Goal: Transaction & Acquisition: Purchase product/service

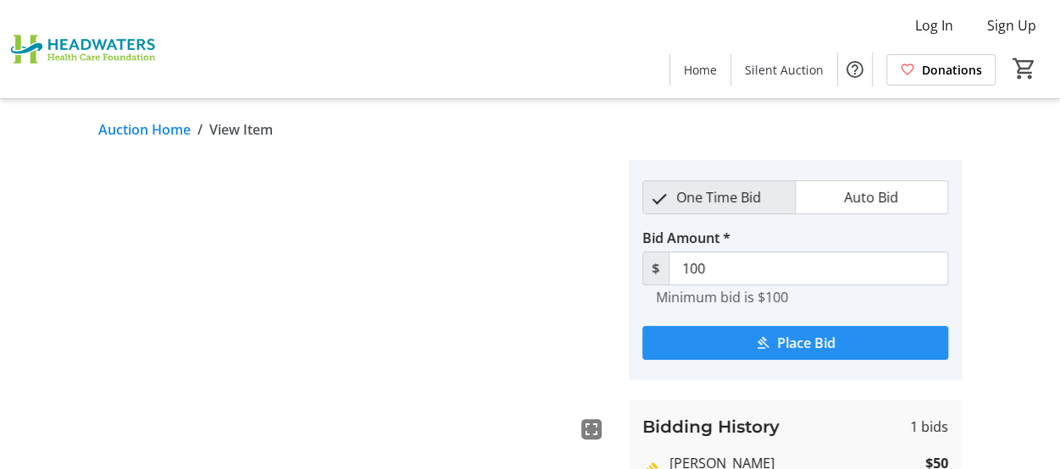
click at [796, 341] on span "Place Bid" at bounding box center [806, 343] width 58 height 20
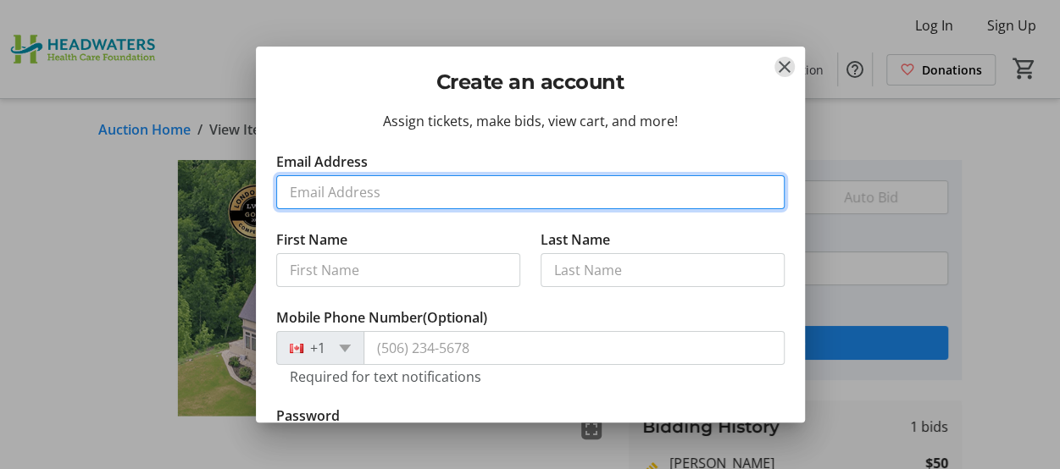
click at [311, 187] on input "Email Address" at bounding box center [530, 192] width 508 height 34
type input "[EMAIL_ADDRESS][DOMAIN_NAME]"
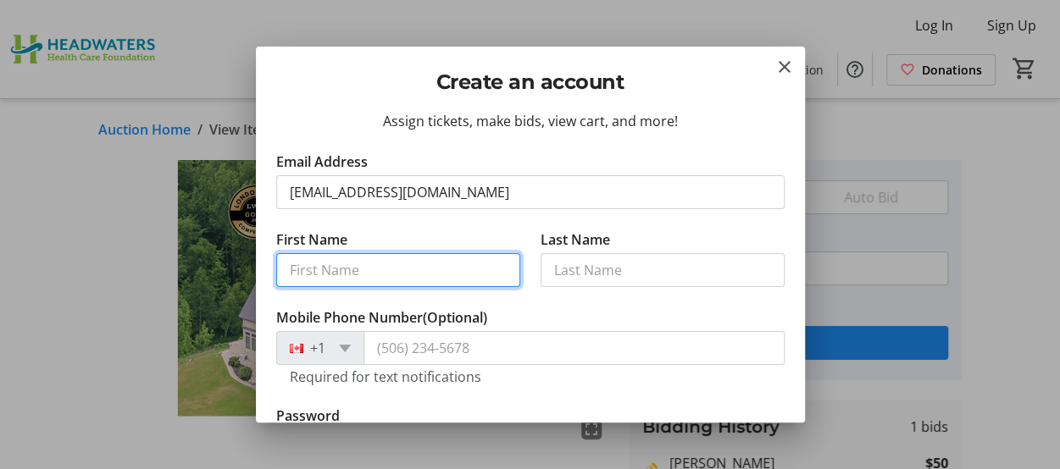
type input "Phil"
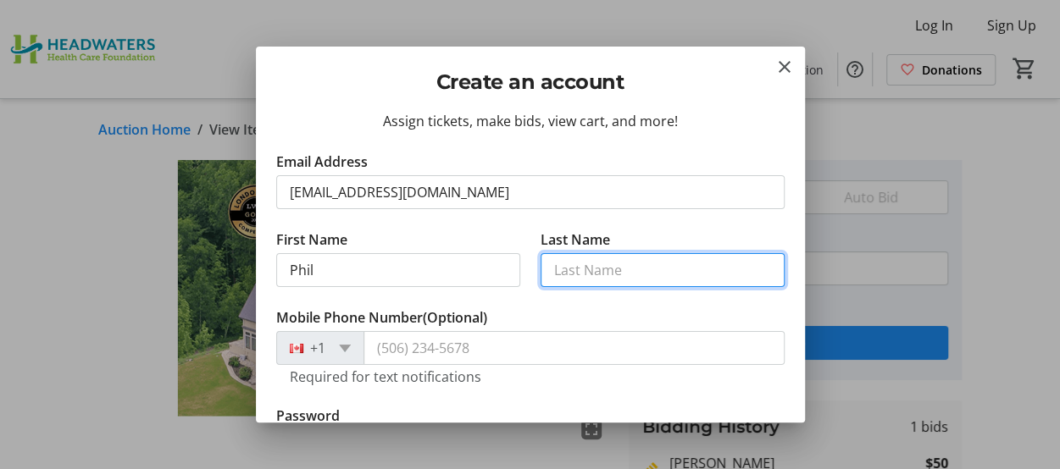
type input "Staite"
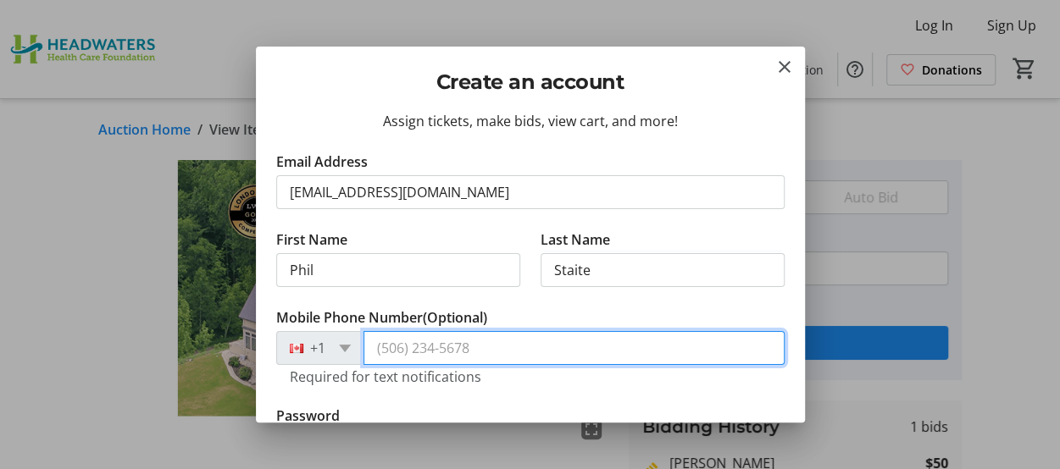
type input "[PHONE_NUMBER]"
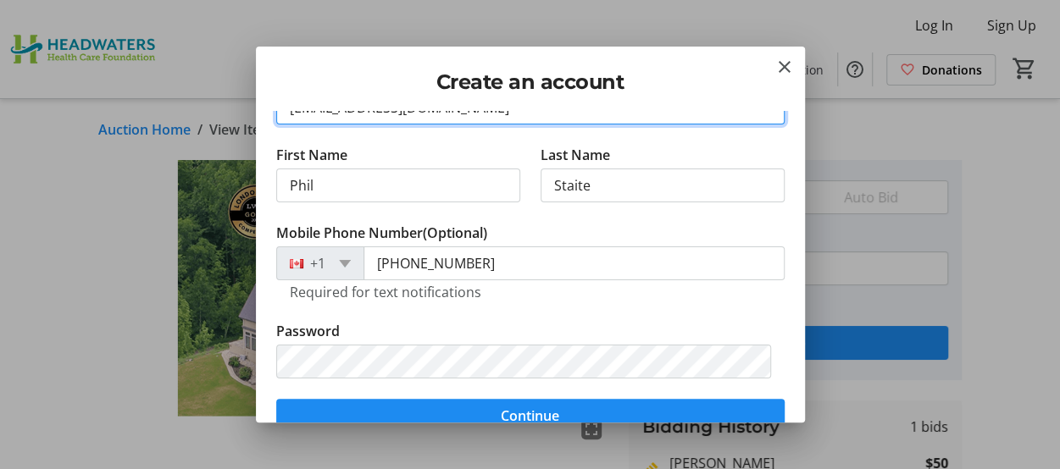
scroll to position [169, 0]
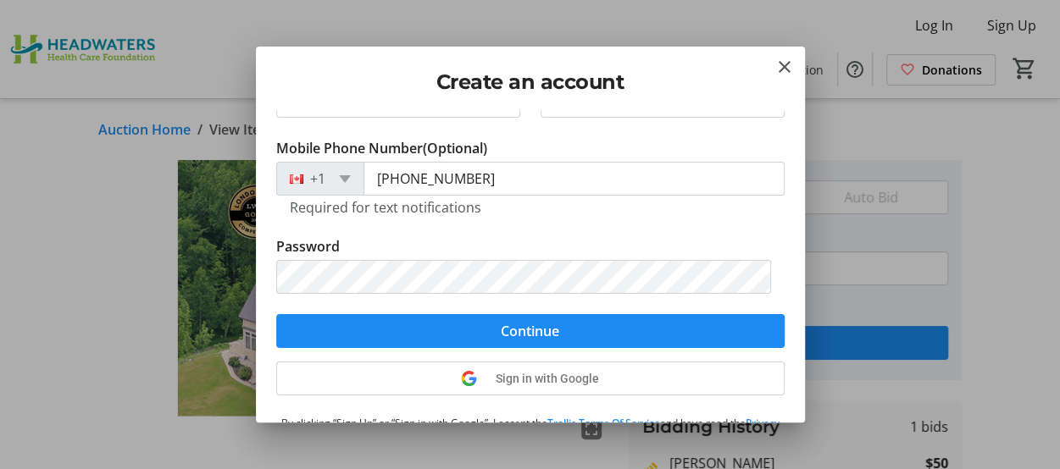
drag, startPoint x: 488, startPoint y: 252, endPoint x: 884, endPoint y: 134, distance: 413.8
click at [884, 134] on div at bounding box center [530, 234] width 1060 height 469
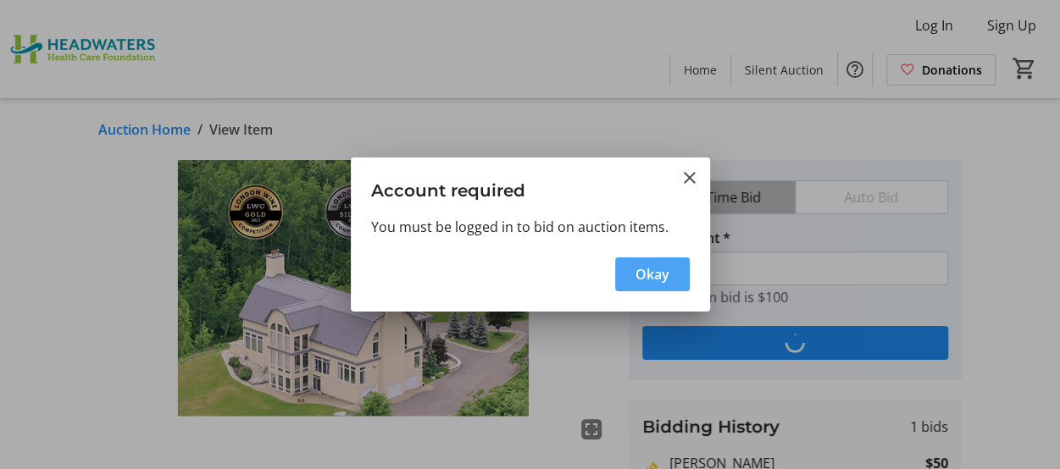
click at [647, 267] on span "Okay" at bounding box center [652, 274] width 34 height 20
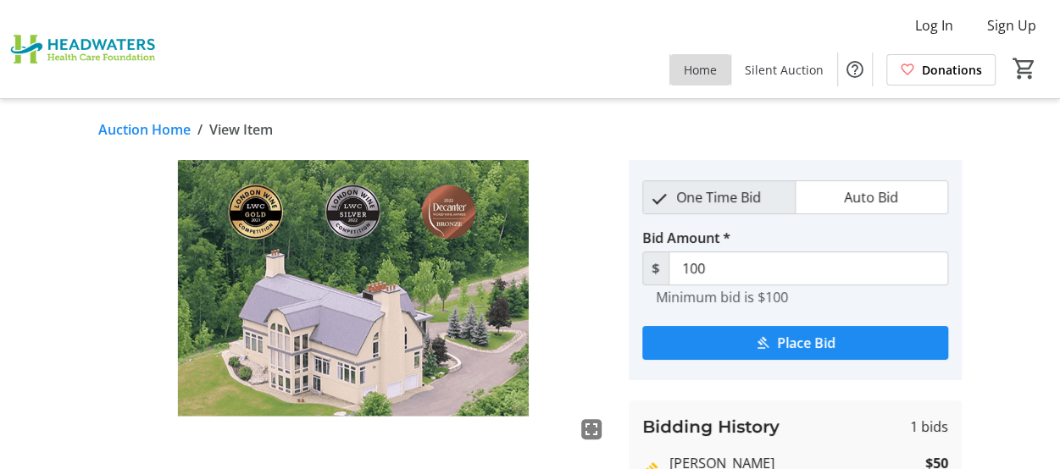
click at [730, 78] on span at bounding box center [700, 69] width 60 height 41
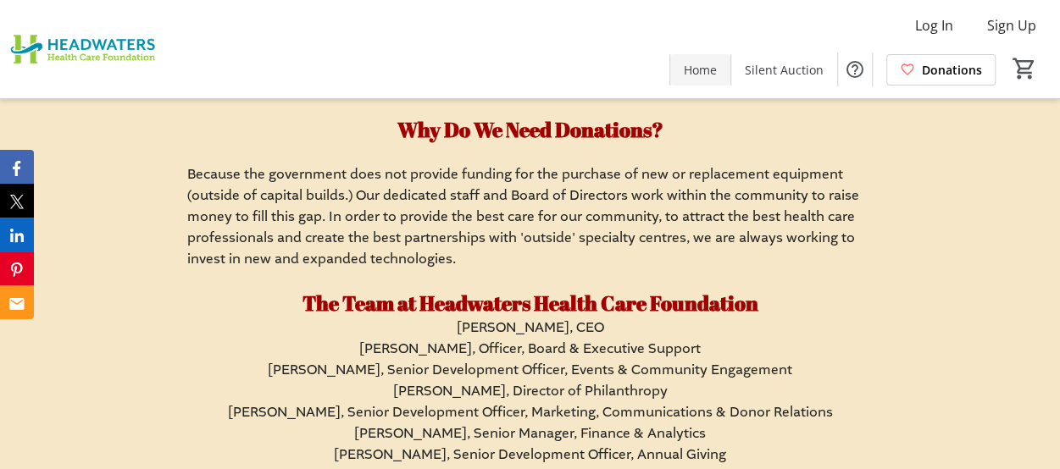
scroll to position [9572, 0]
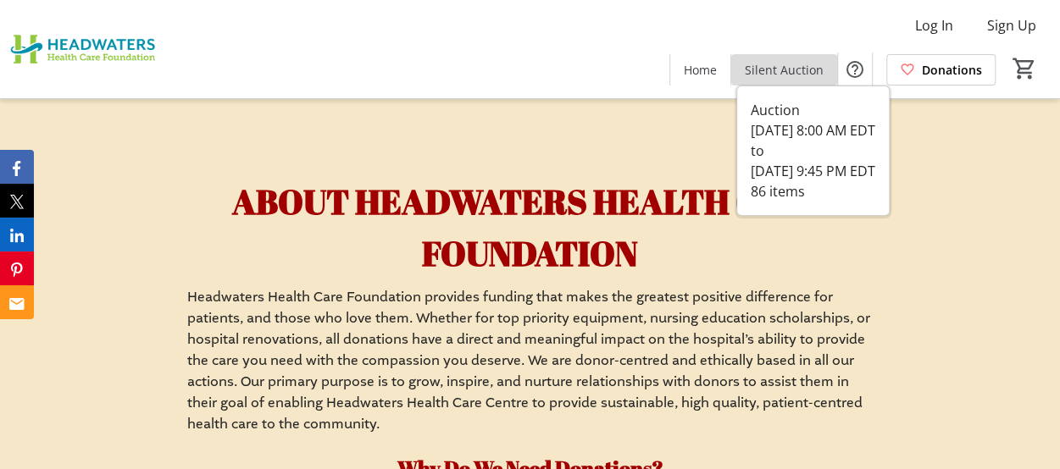
click at [791, 72] on span "Silent Auction" at bounding box center [784, 70] width 79 height 18
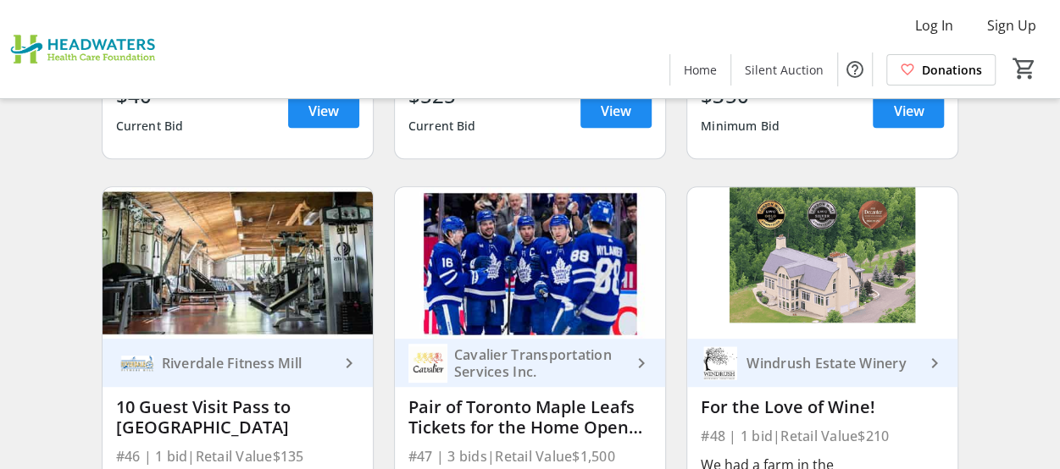
scroll to position [6862, 0]
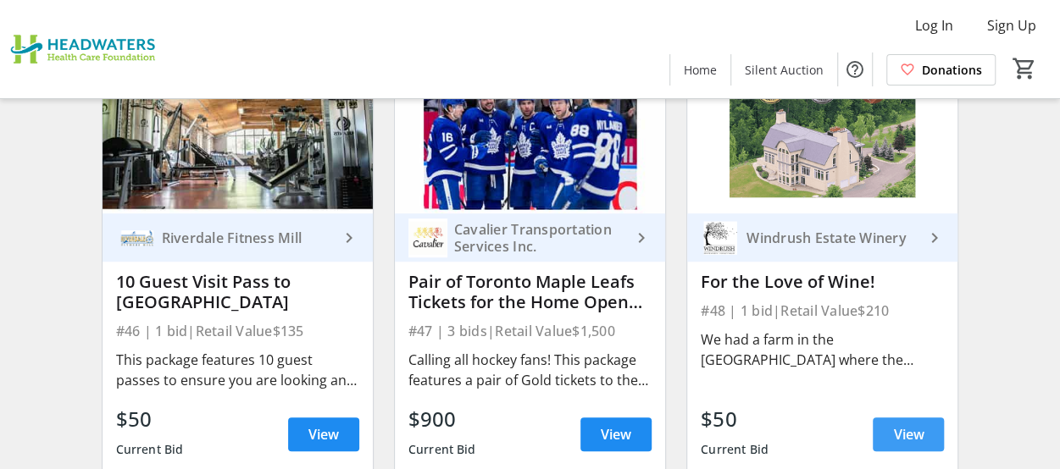
click at [905, 424] on span "View" at bounding box center [908, 434] width 30 height 20
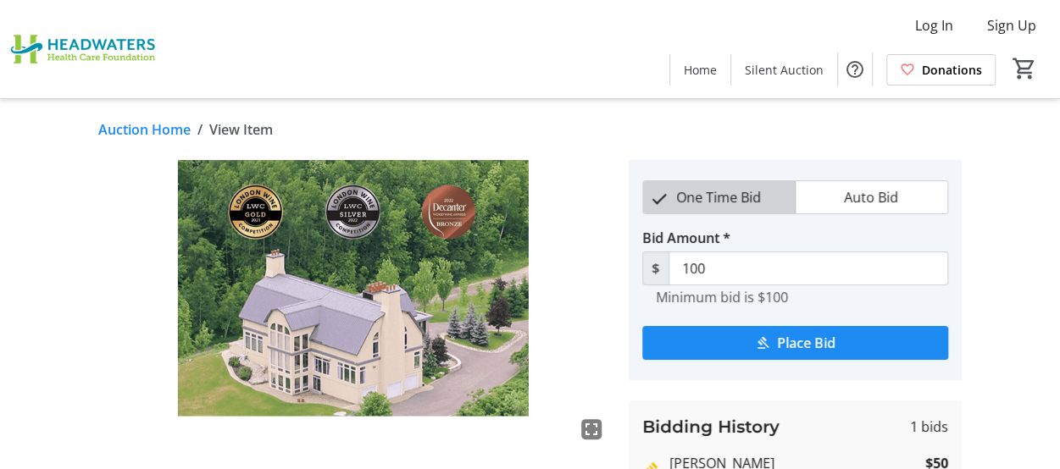
click at [736, 201] on span "One Time Bid" at bounding box center [718, 197] width 105 height 32
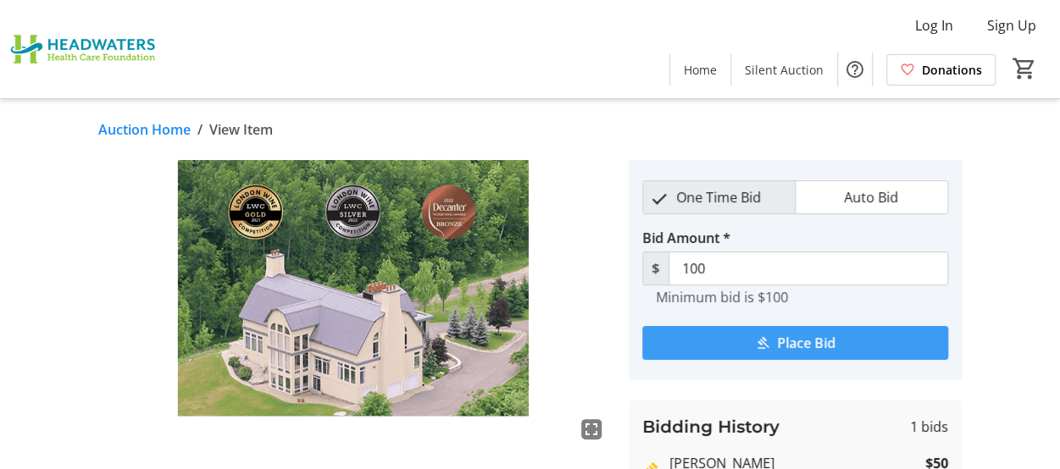
click at [796, 346] on span "Place Bid" at bounding box center [806, 343] width 58 height 20
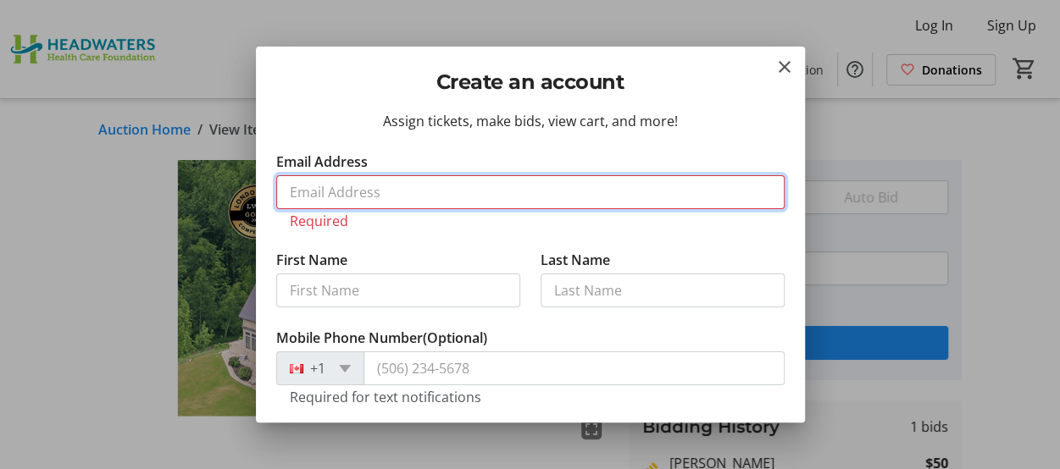
click at [341, 188] on input "Email Address" at bounding box center [530, 192] width 508 height 34
type input "[EMAIL_ADDRESS][DOMAIN_NAME]"
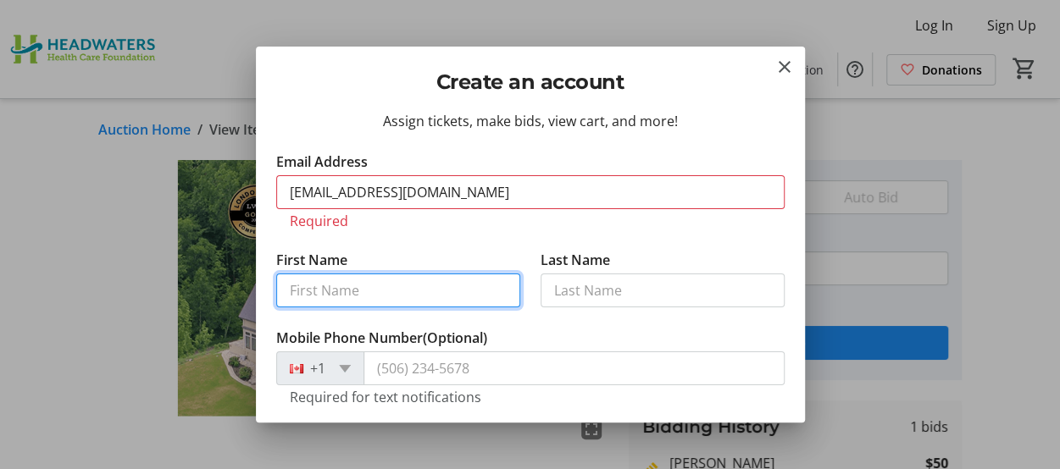
type input "Phil"
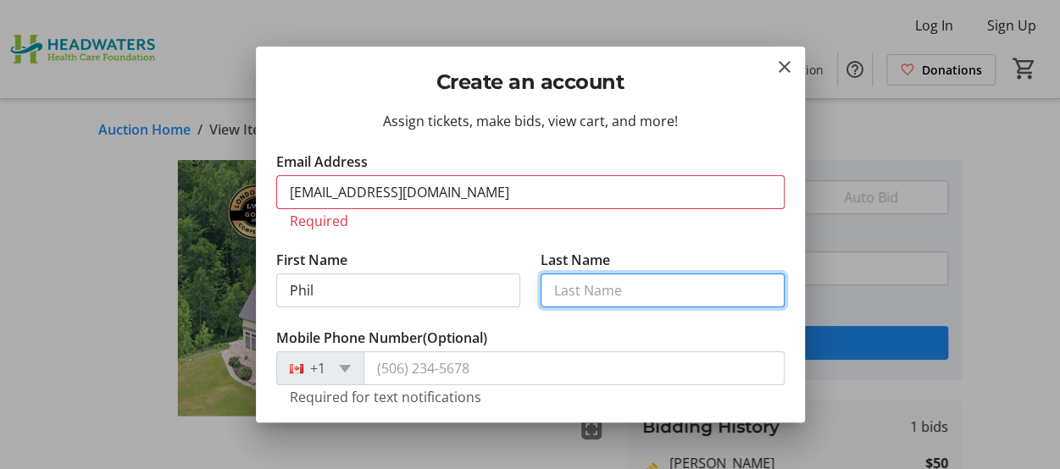
type input "Staite"
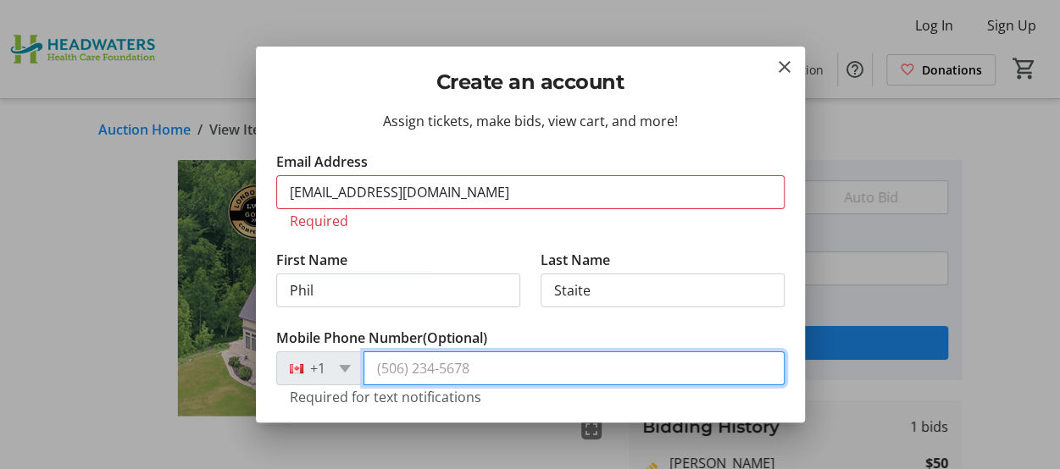
type input "[PHONE_NUMBER]"
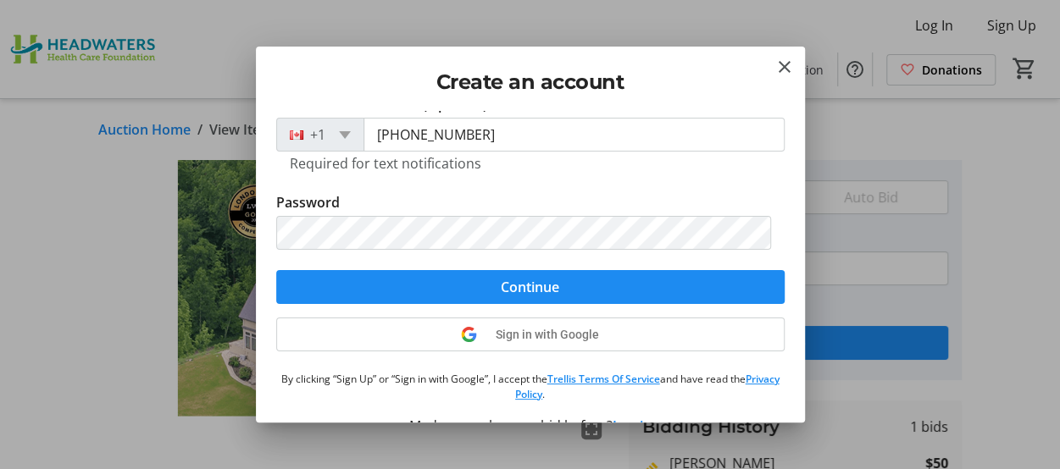
scroll to position [246, 0]
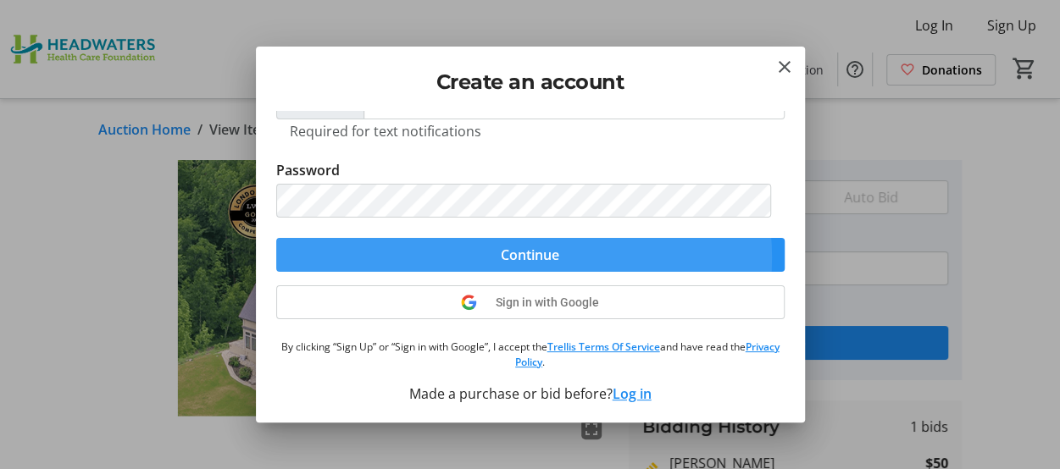
click at [514, 257] on span "Continue" at bounding box center [530, 255] width 58 height 20
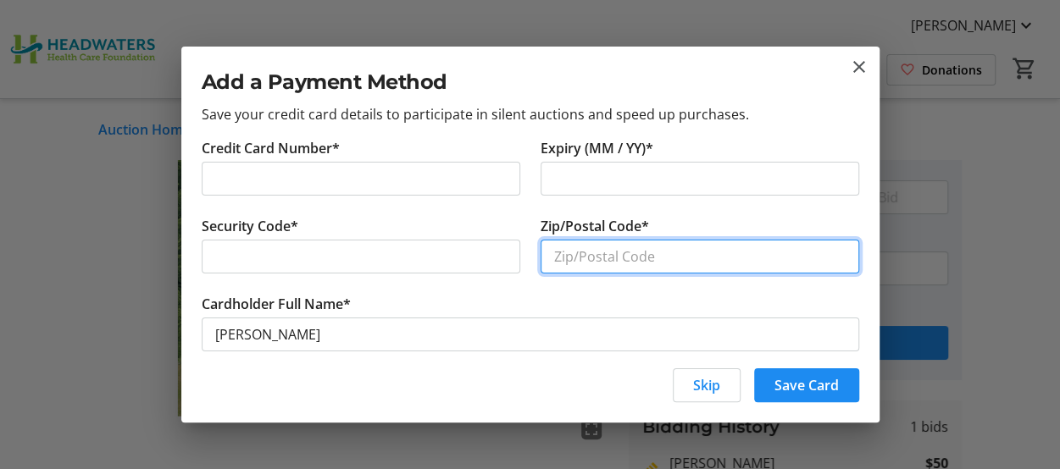
click at [563, 250] on input "Zip/Postal Code*" at bounding box center [700, 257] width 319 height 34
type input "L7K 0Y5"
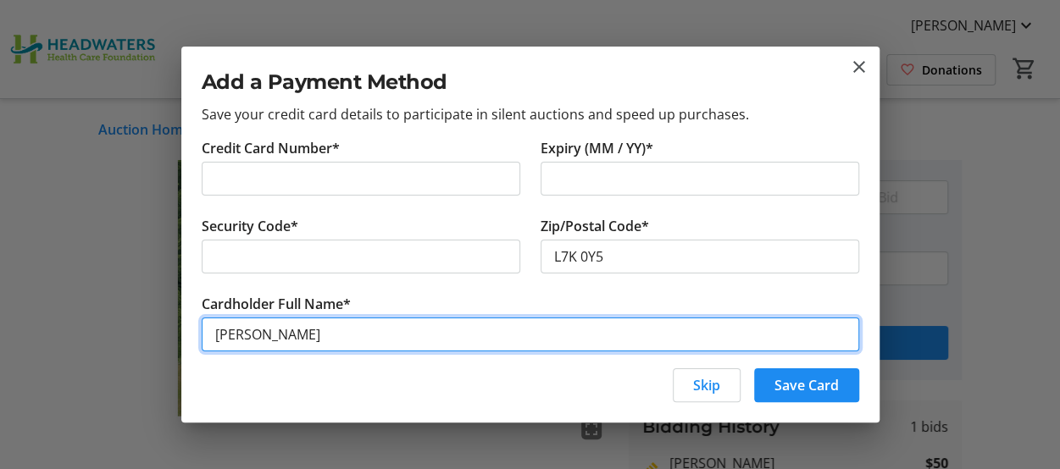
click at [236, 333] on input "[PERSON_NAME]" at bounding box center [530, 335] width 657 height 34
type input "[PERSON_NAME]"
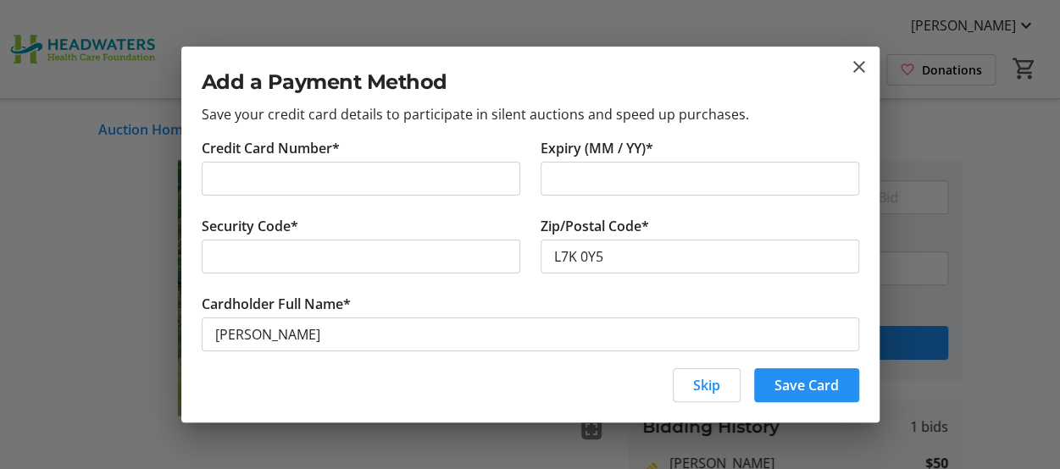
click at [793, 383] on span "Save Card" at bounding box center [806, 385] width 64 height 20
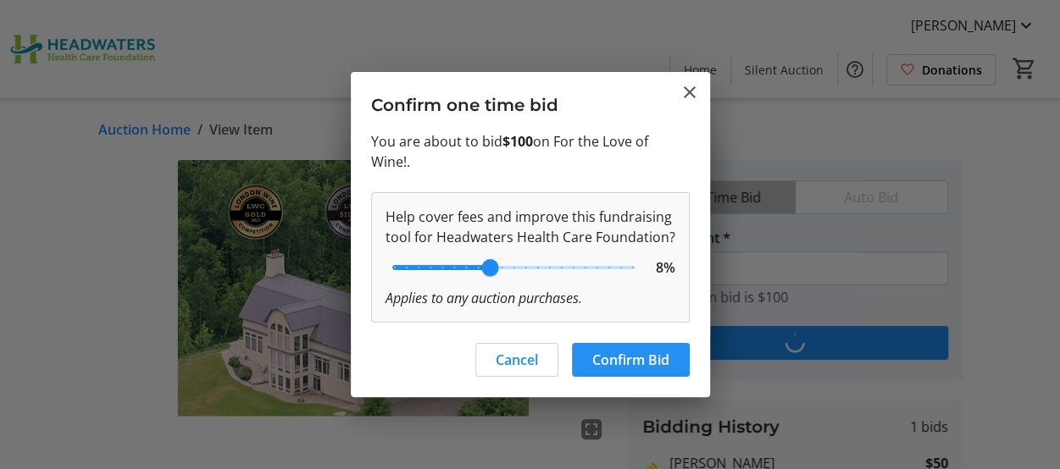
click at [624, 358] on span "Confirm Bid" at bounding box center [630, 360] width 77 height 20
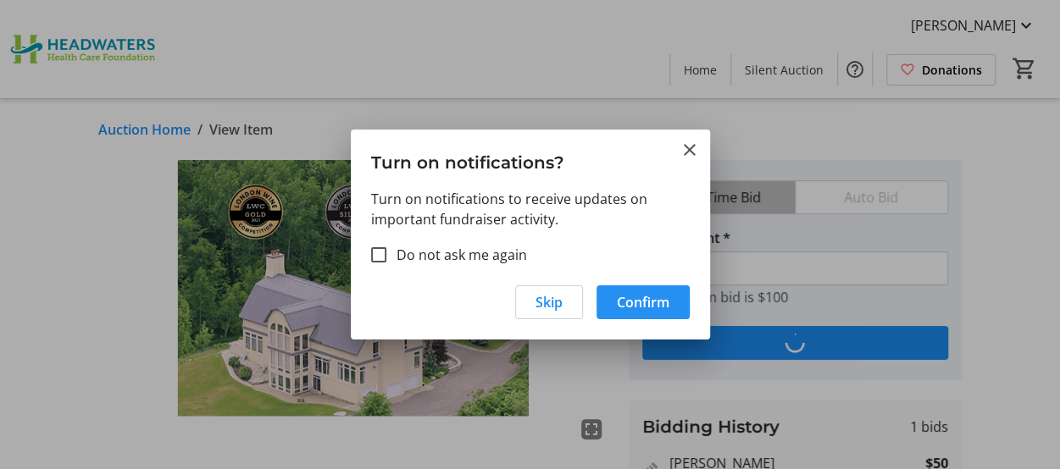
type input "150"
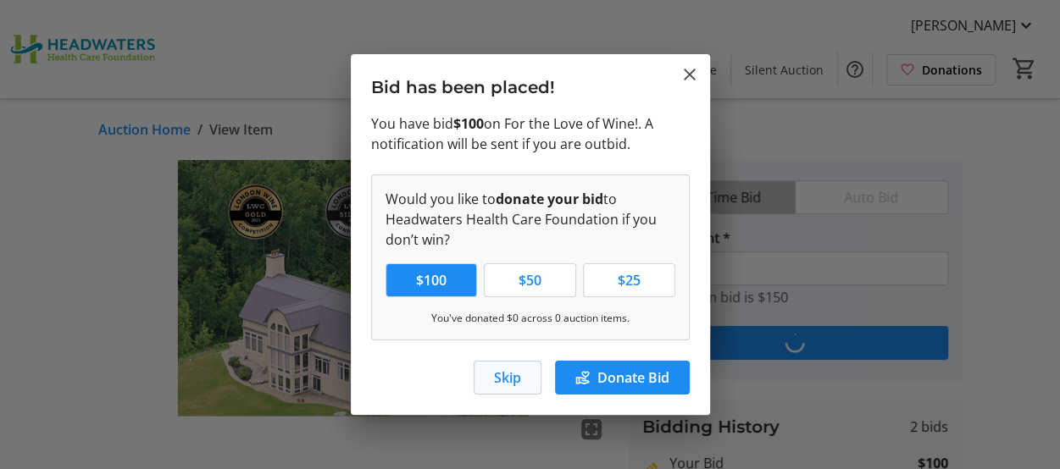
click at [507, 379] on span "Skip" at bounding box center [507, 378] width 27 height 20
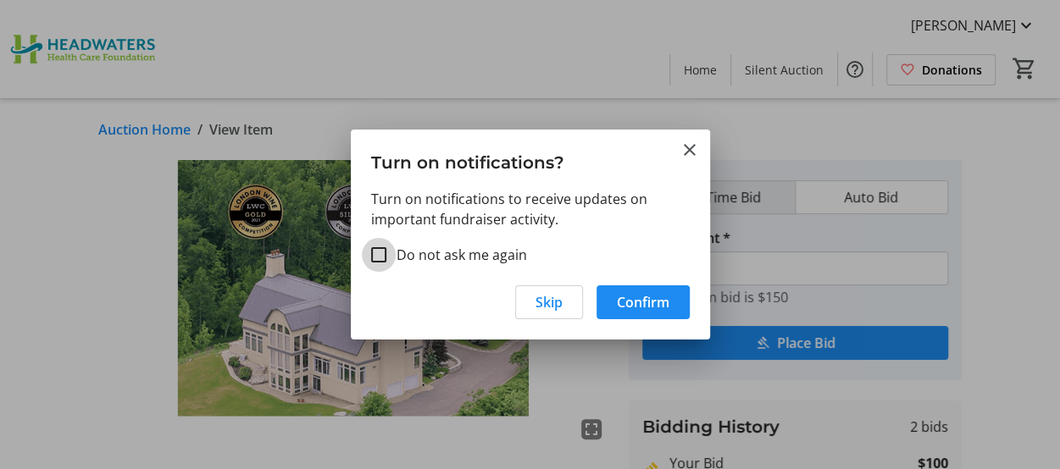
click at [376, 253] on input "Do not ask me again" at bounding box center [378, 254] width 15 height 15
checkbox input "true"
click at [613, 299] on span "button" at bounding box center [642, 302] width 93 height 41
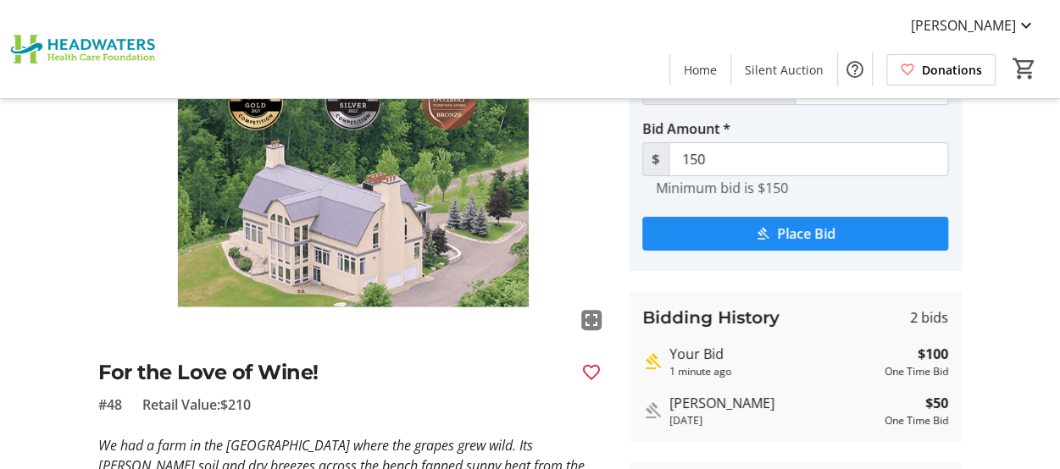
scroll to position [0, 0]
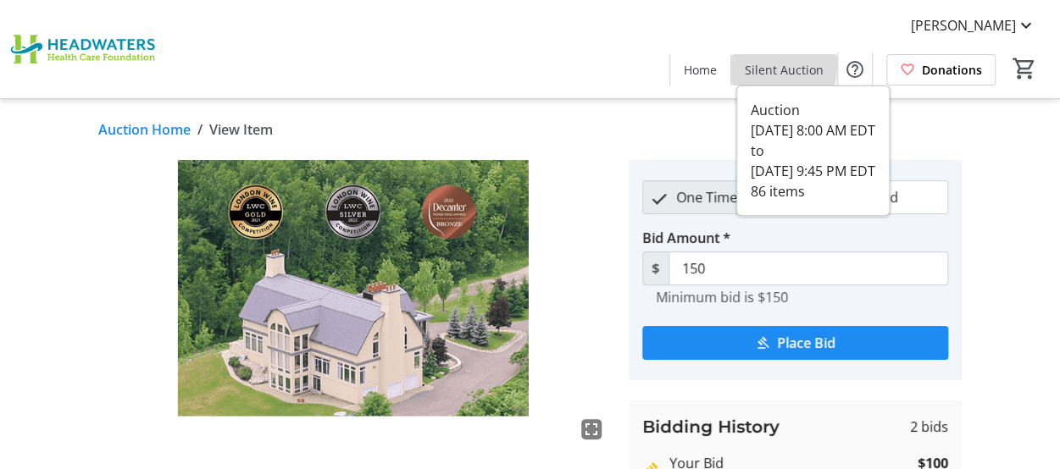
click at [774, 65] on span "Silent Auction" at bounding box center [784, 70] width 79 height 18
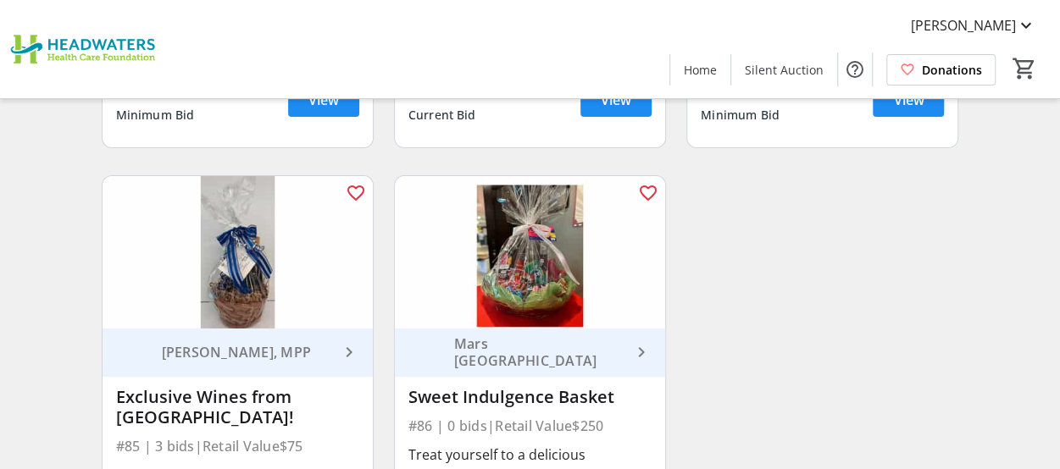
scroll to position [12422, 0]
